Goal: Task Accomplishment & Management: Use online tool/utility

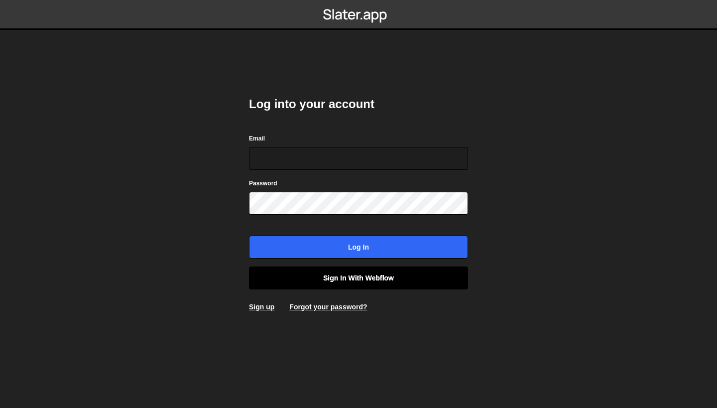
click at [382, 281] on link "Sign in with Webflow" at bounding box center [358, 277] width 219 height 23
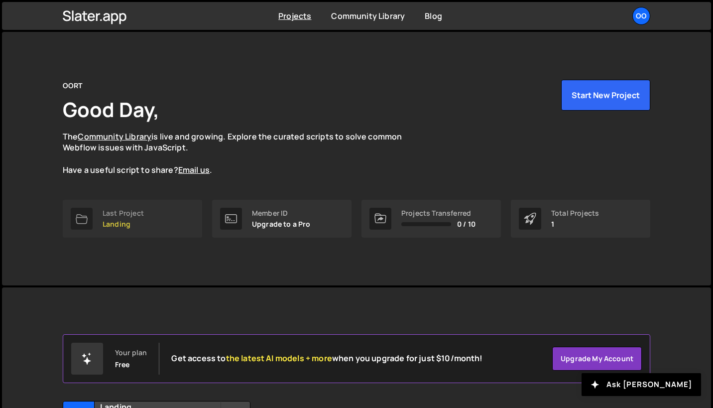
click at [118, 224] on p "Landing" at bounding box center [123, 224] width 41 height 8
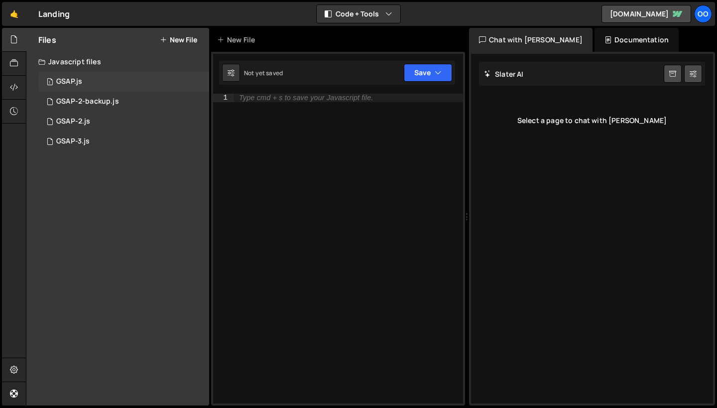
click at [126, 82] on div "1 GSAP.js 0" at bounding box center [123, 82] width 171 height 20
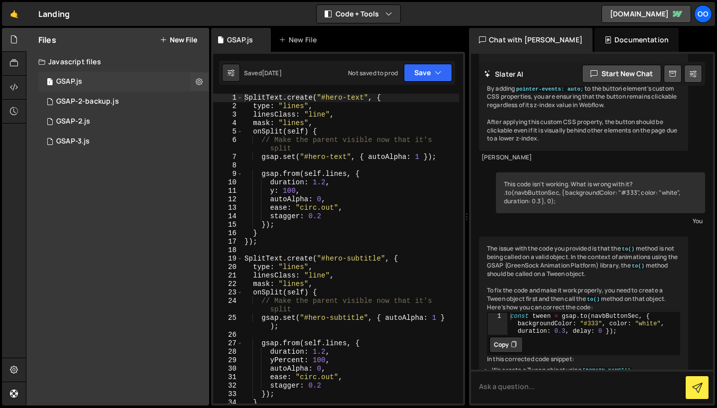
scroll to position [5913, 0]
click at [113, 101] on div "GSAP-2-backup.js" at bounding box center [87, 101] width 63 height 9
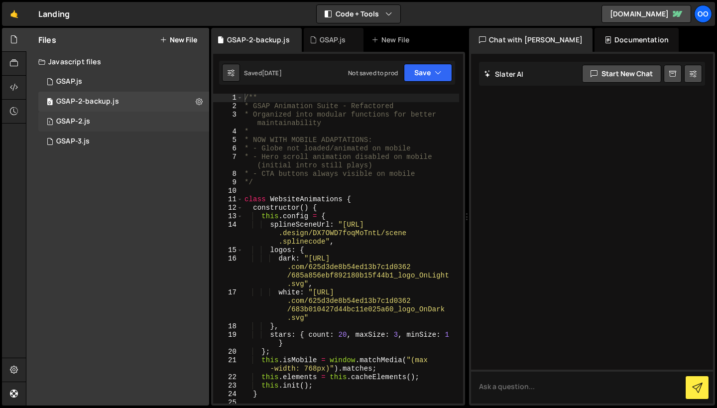
scroll to position [0, 0]
click at [111, 116] on div "1 GSAP-2.js 0" at bounding box center [123, 122] width 171 height 20
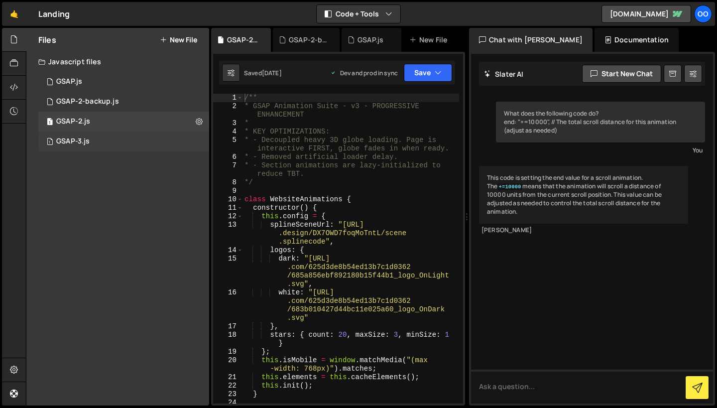
click at [111, 137] on div "1 GSAP-3.js 0" at bounding box center [123, 141] width 171 height 20
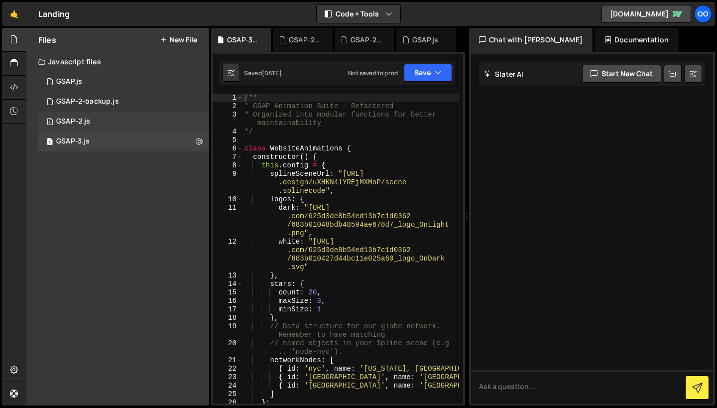
click at [115, 122] on div "1 GSAP-2.js 0" at bounding box center [123, 122] width 171 height 20
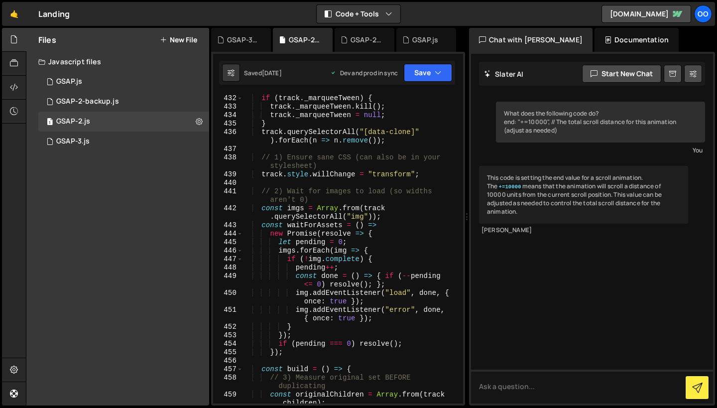
scroll to position [4503, 0]
type textarea "track.style.willChange = "transform";"
click at [383, 174] on div "// 0) Kill previous run and remove old clones (if re-initializing) if ( track .…" at bounding box center [351, 249] width 217 height 344
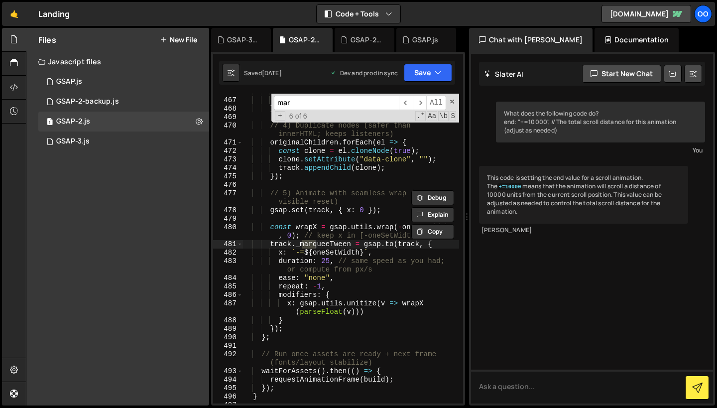
scroll to position [4899, 0]
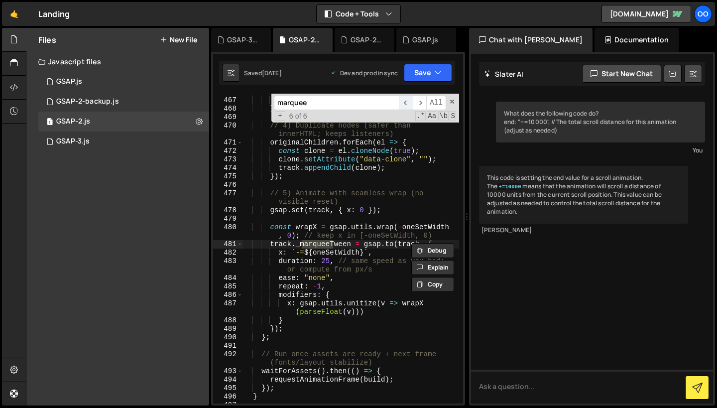
type input "marquee"
click at [405, 101] on span "​" at bounding box center [406, 103] width 14 height 14
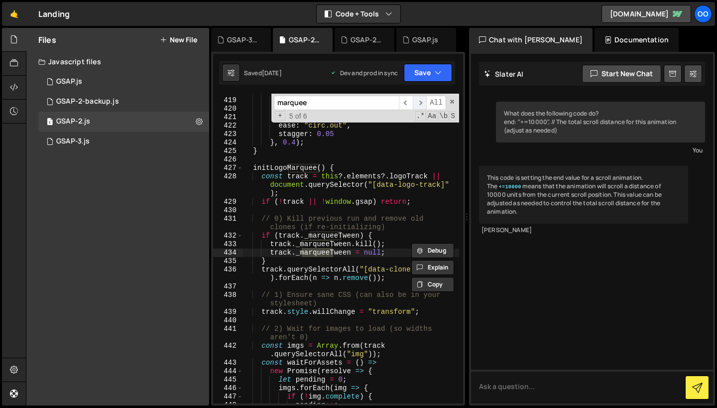
click at [417, 101] on span "​" at bounding box center [420, 103] width 14 height 14
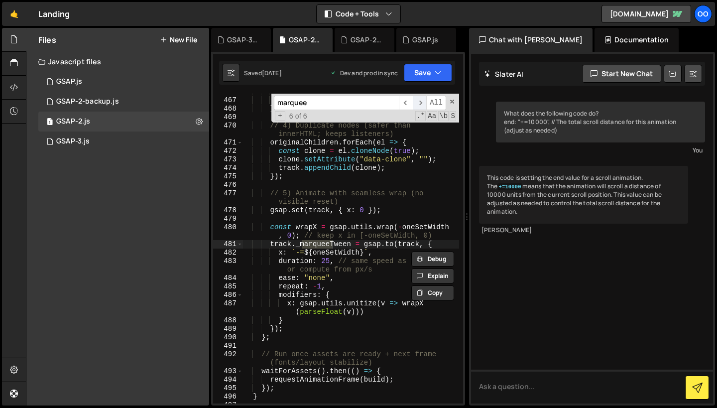
click at [417, 101] on span "​" at bounding box center [420, 103] width 14 height 14
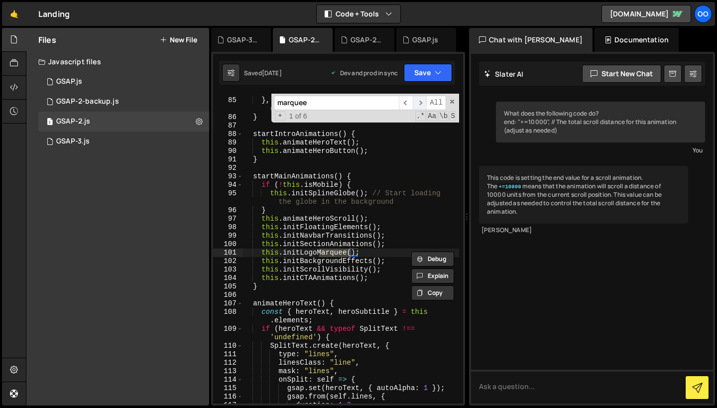
click at [417, 101] on span "​" at bounding box center [420, 103] width 14 height 14
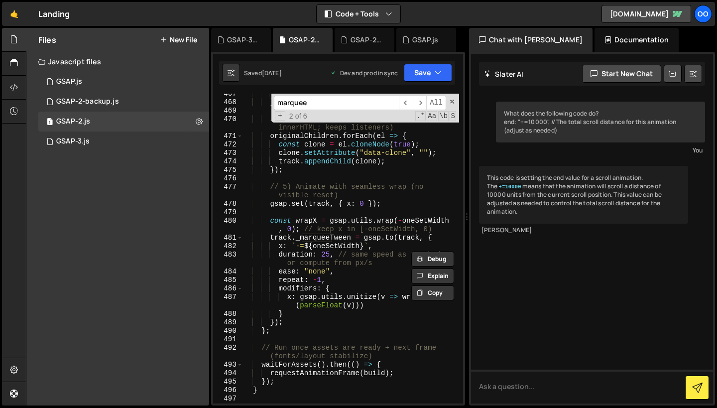
scroll to position [4907, 0]
click at [273, 333] on div "return ; } // 4) Duplicate nodes (safer than innerHTML; keeps listeners) origin…" at bounding box center [351, 251] width 217 height 327
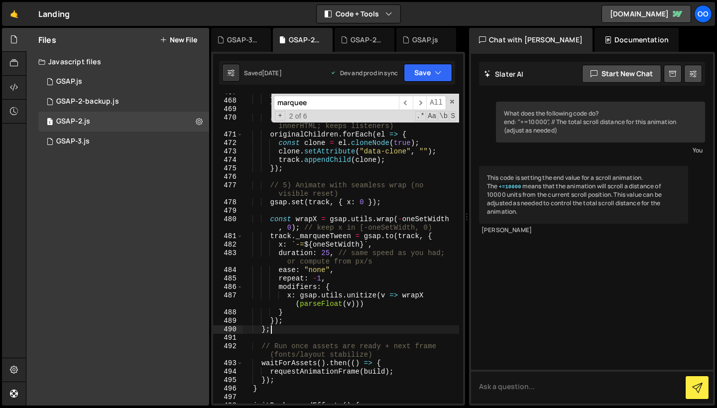
click at [263, 332] on div "return ; } // 4) Duplicate nodes (safer than innerHTML; keeps listeners) origin…" at bounding box center [351, 251] width 217 height 327
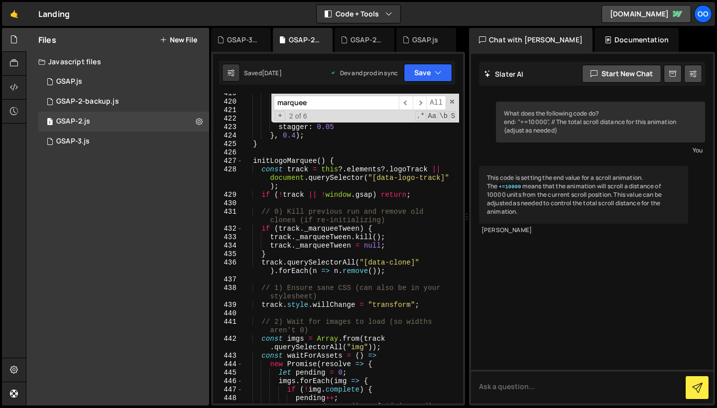
scroll to position [4366, 0]
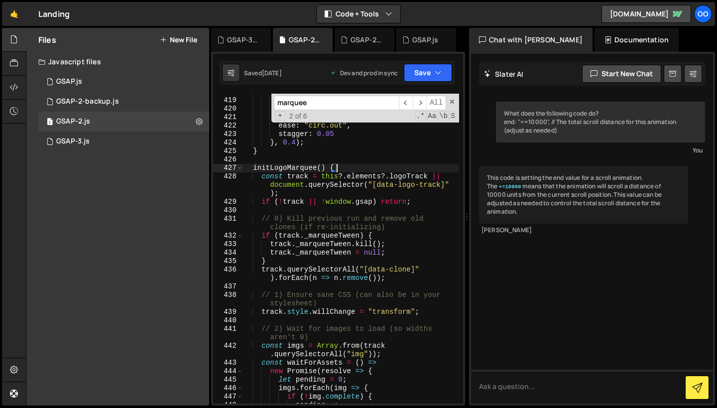
click at [336, 169] on div ". from ( ".dataset-card" , { autoAlpha : 0 , y : 20 , duration : 1.2 , ease : "…" at bounding box center [351, 251] width 217 height 327
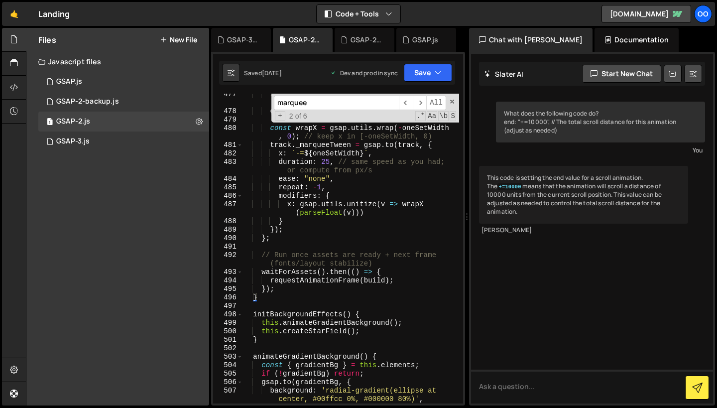
scroll to position [4999, 0]
click at [440, 68] on icon "button" at bounding box center [438, 73] width 7 height 10
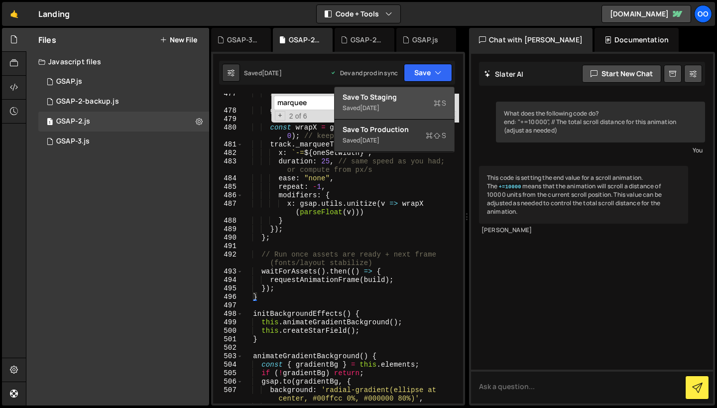
click at [418, 113] on button "Save to Staging S Saved 1 week ago" at bounding box center [395, 103] width 120 height 32
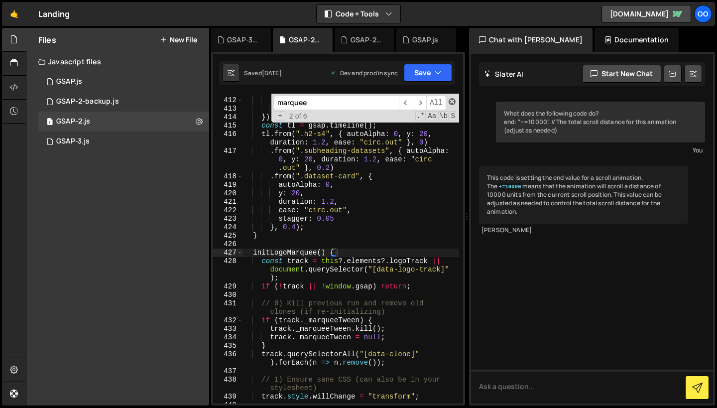
click at [452, 102] on span at bounding box center [452, 101] width 7 height 7
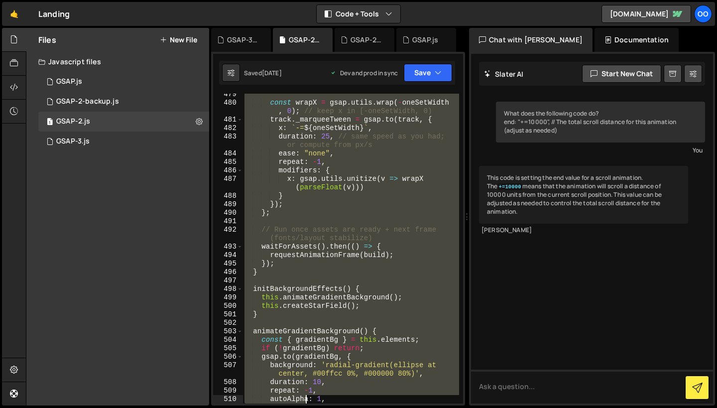
scroll to position [5041, 0]
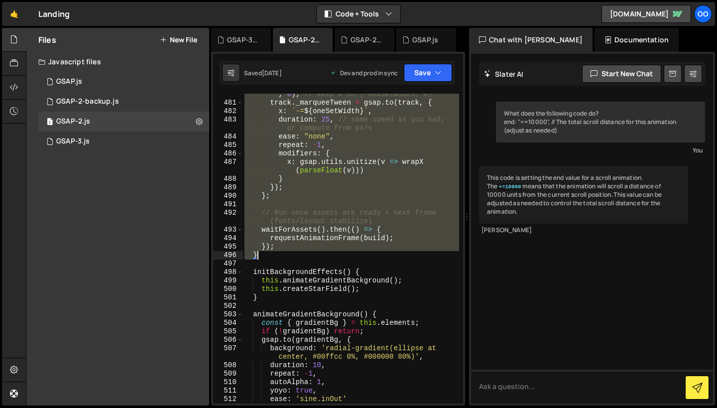
drag, startPoint x: 254, startPoint y: 123, endPoint x: 286, endPoint y: 254, distance: 134.8
click at [286, 254] on div "const wrapX = gsap . utils . wrap ( - oneSetWidth , 0 ) ; // keep x in [-oneSet…" at bounding box center [351, 249] width 217 height 335
click at [286, 254] on div "const wrapX = gsap . utils . wrap ( - oneSetWidth , 0 ) ; // keep x in [-oneSet…" at bounding box center [351, 249] width 217 height 310
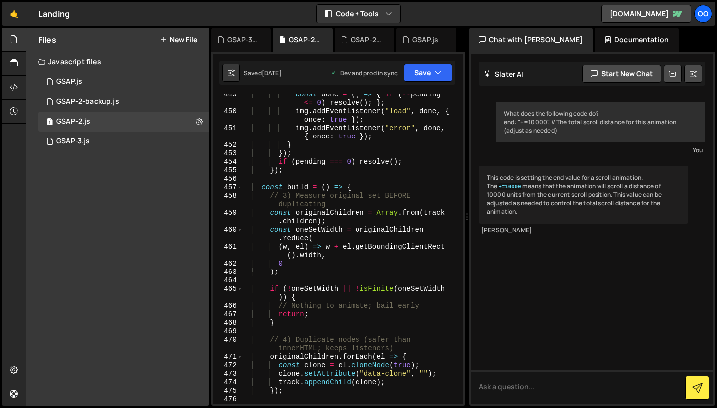
scroll to position [4687, 0]
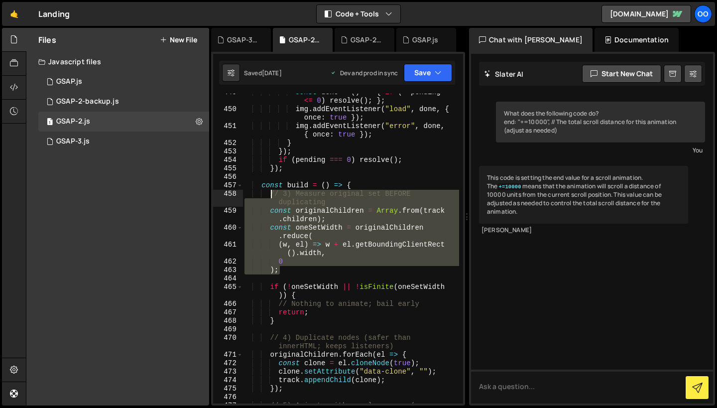
drag, startPoint x: 285, startPoint y: 271, endPoint x: 273, endPoint y: 197, distance: 75.2
click at [273, 197] on div "const done = ( ) => { if ( -- pending <= 0 ) resolve ( ) ; } ; img . addEventLi…" at bounding box center [351, 260] width 217 height 344
paste textarea
type textarea ");"
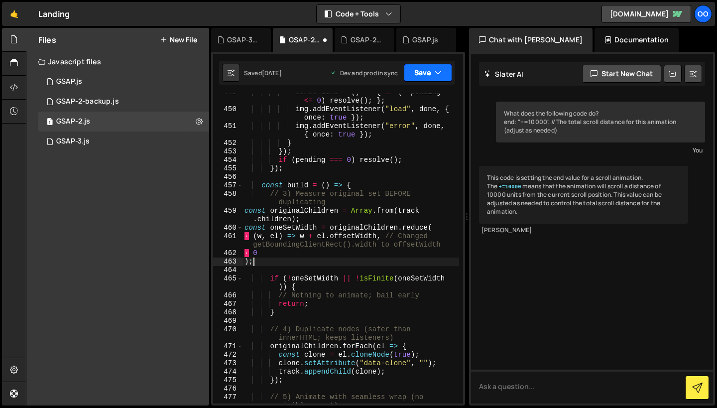
click at [434, 66] on button "Save" at bounding box center [428, 73] width 48 height 18
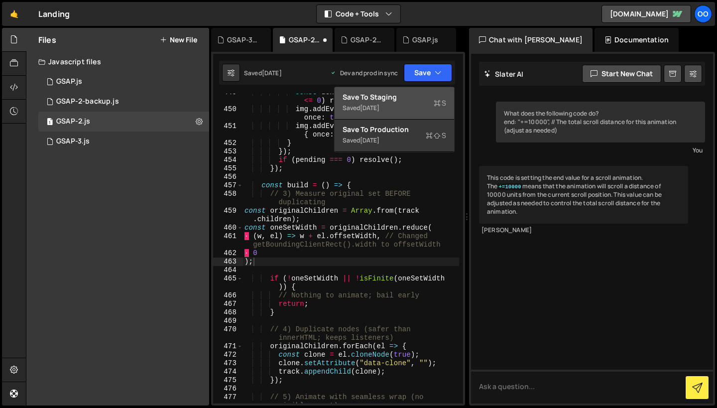
click at [411, 100] on div "Save to Staging S" at bounding box center [395, 97] width 104 height 10
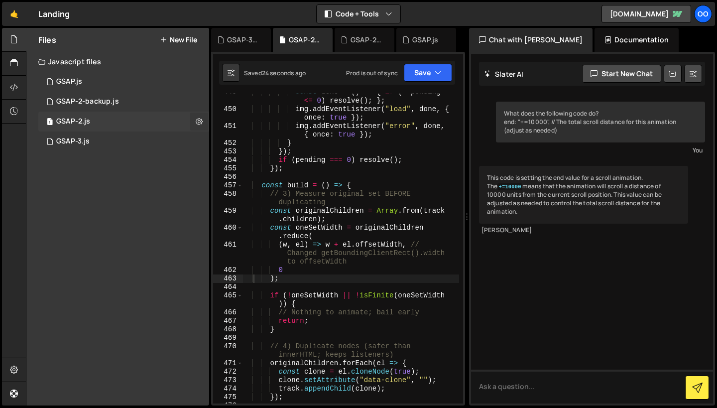
click at [198, 117] on icon at bounding box center [199, 121] width 7 height 9
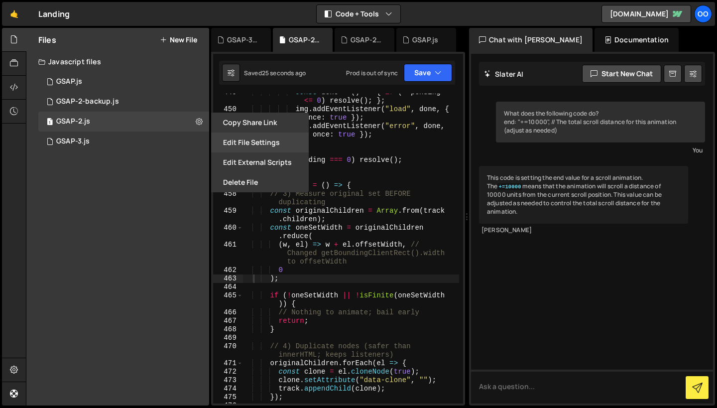
click at [258, 147] on button "Edit File Settings" at bounding box center [260, 142] width 98 height 20
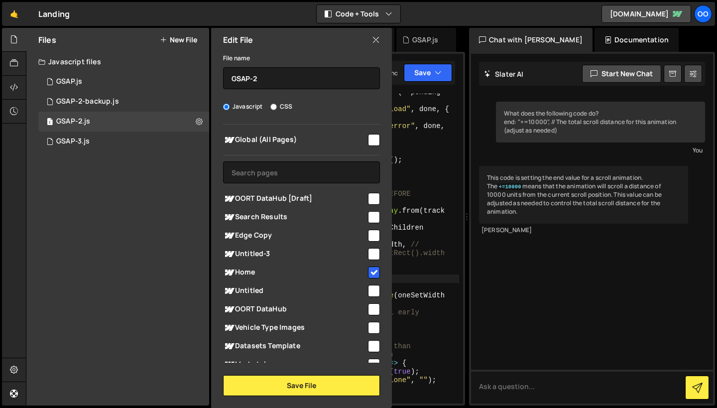
click at [379, 38] on icon at bounding box center [376, 39] width 8 height 11
